Goal: Task Accomplishment & Management: Manage account settings

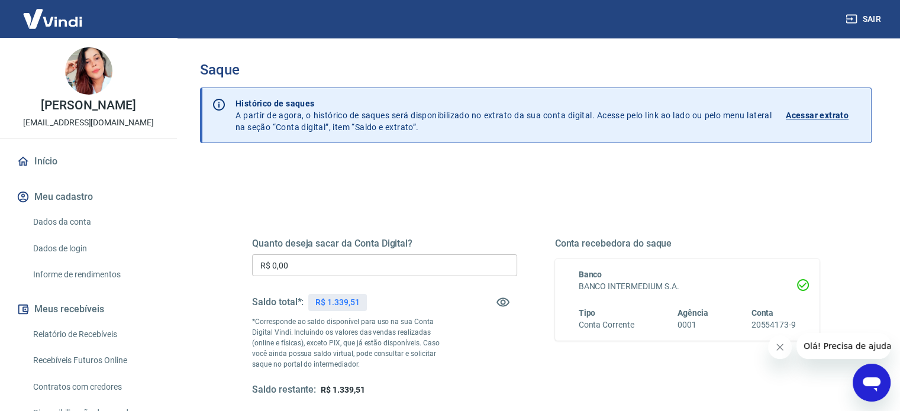
click at [292, 262] on input "R$ 0,00" at bounding box center [384, 265] width 265 height 22
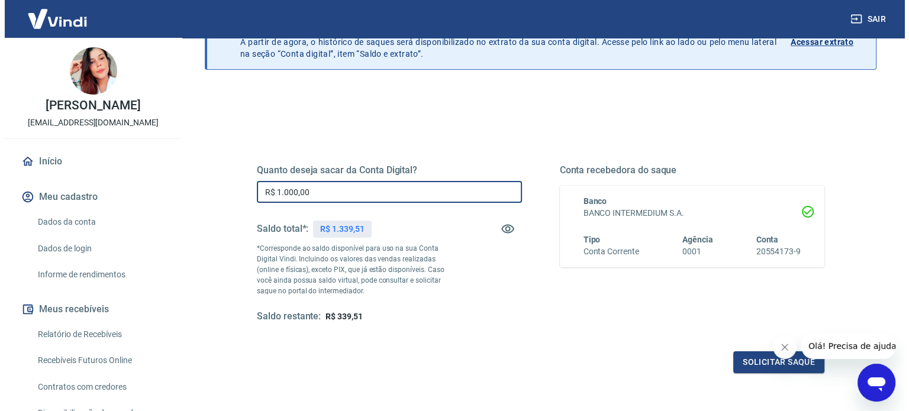
scroll to position [173, 0]
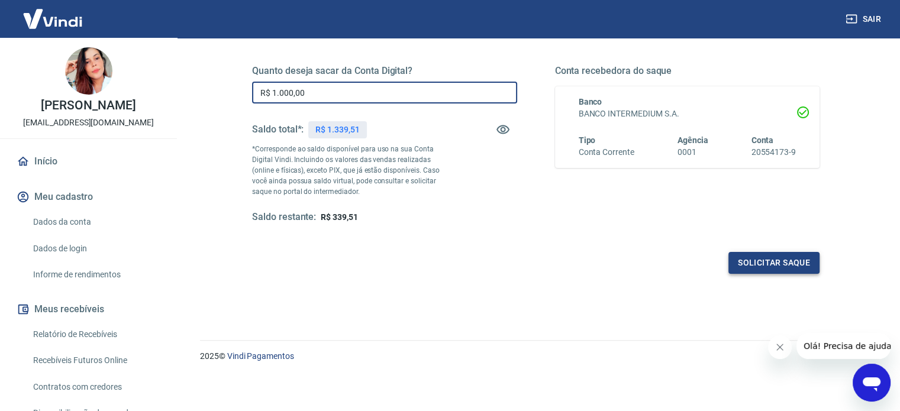
type input "R$ 1.000,00"
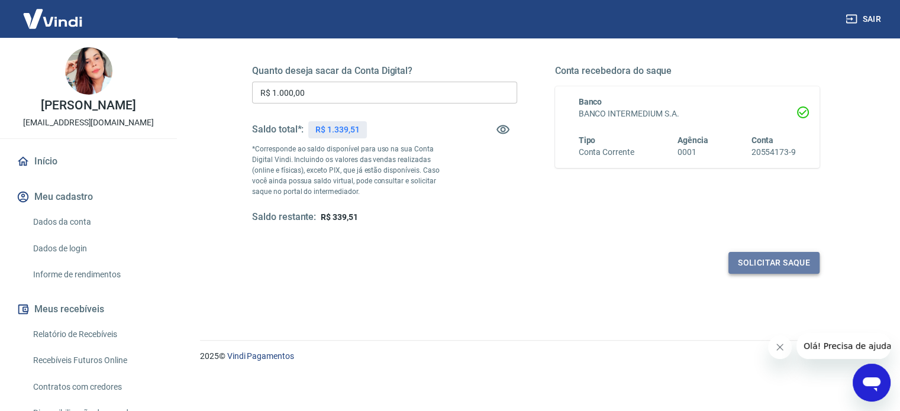
click at [798, 267] on button "Solicitar saque" at bounding box center [773, 263] width 91 height 22
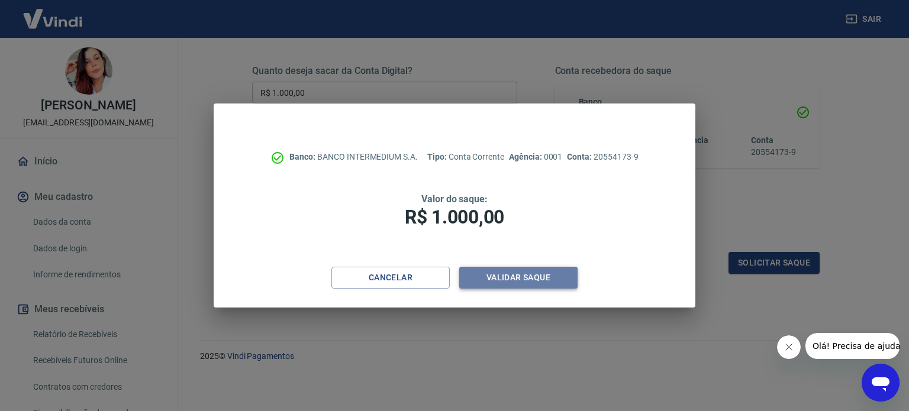
click at [518, 272] on button "Validar saque" at bounding box center [518, 278] width 118 height 22
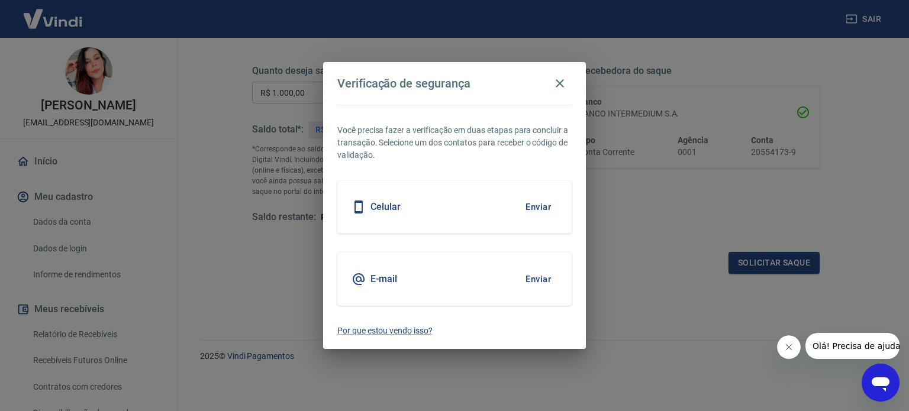
click at [389, 283] on h5 "E-mail" at bounding box center [383, 279] width 27 height 12
click at [544, 274] on button "Enviar" at bounding box center [538, 279] width 38 height 25
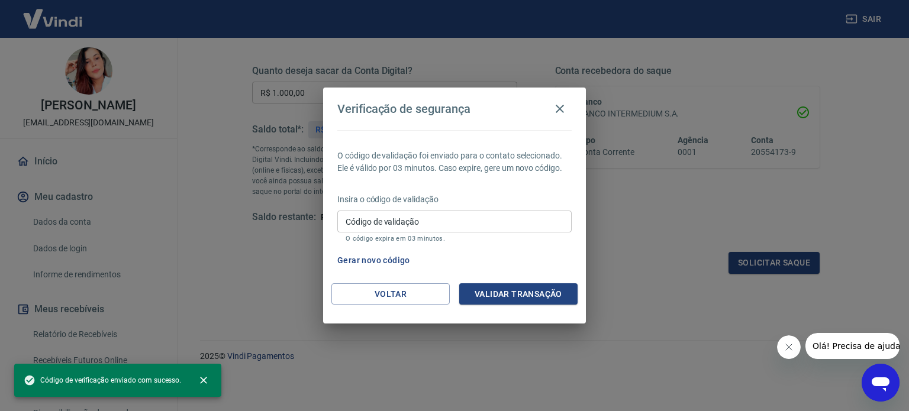
click at [409, 220] on input "Código de validação" at bounding box center [454, 222] width 234 height 22
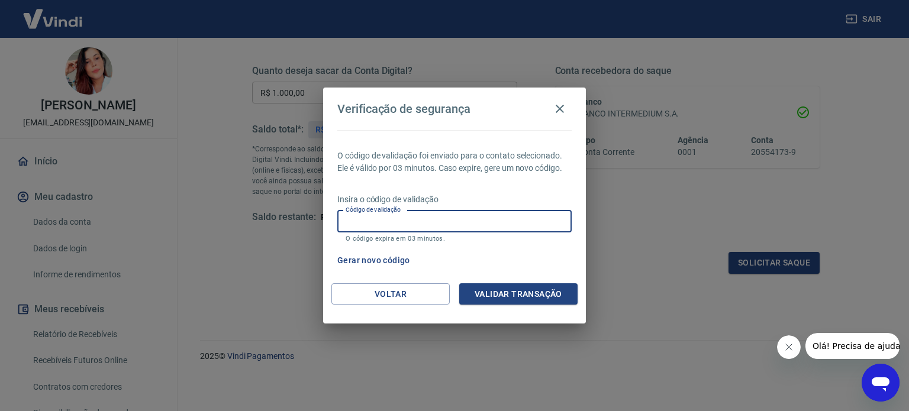
click at [401, 229] on input "Código de validação" at bounding box center [454, 222] width 234 height 22
type input "598328"
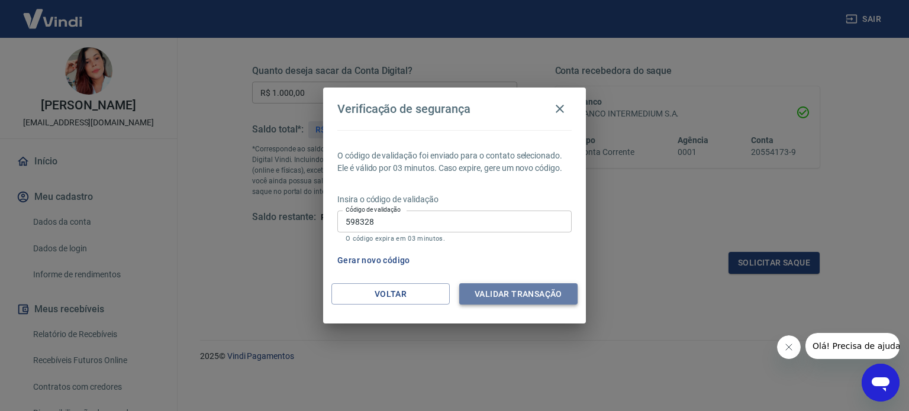
click at [528, 289] on button "Validar transação" at bounding box center [518, 294] width 118 height 22
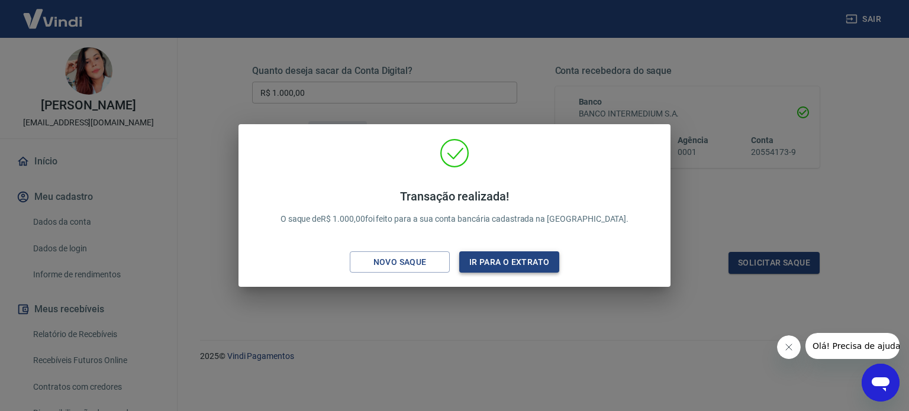
click at [509, 266] on button "Ir para o extrato" at bounding box center [509, 262] width 100 height 22
